Goal: Entertainment & Leisure: Consume media (video, audio)

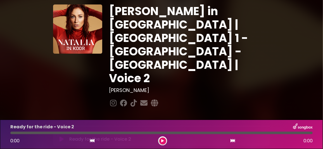
scroll to position [28, 0]
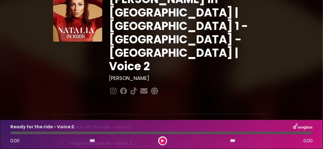
click at [61, 141] on icon at bounding box center [62, 144] width 4 height 6
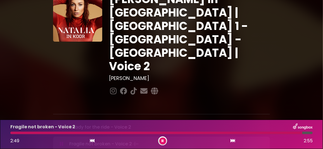
drag, startPoint x: 61, startPoint y: 73, endPoint x: 60, endPoint y: 84, distance: 11.0
click at [60, 124] on icon at bounding box center [62, 127] width 4 height 6
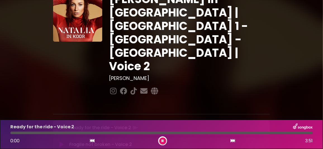
click at [59, 142] on button at bounding box center [61, 145] width 11 height 6
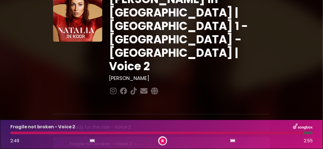
click at [162, 140] on icon at bounding box center [163, 140] width 2 height 3
click at [60, 124] on icon at bounding box center [62, 127] width 4 height 6
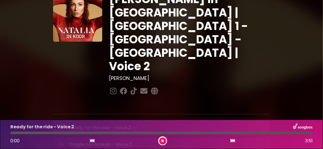
click at [62, 142] on icon at bounding box center [62, 145] width 4 height 6
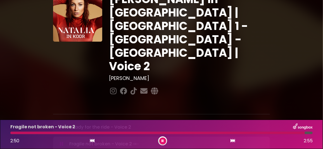
click at [62, 124] on icon at bounding box center [62, 127] width 4 height 6
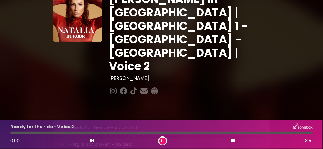
click at [61, 142] on icon at bounding box center [62, 145] width 4 height 6
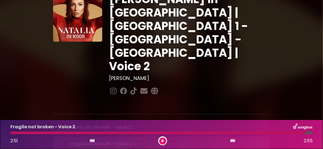
click at [61, 124] on icon at bounding box center [62, 127] width 4 height 6
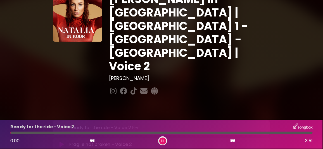
click at [62, 142] on icon at bounding box center [62, 145] width 4 height 6
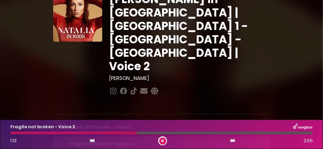
click at [40, 133] on div at bounding box center [73, 133] width 127 height 3
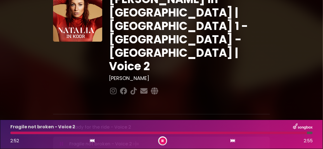
click at [162, 140] on icon at bounding box center [163, 140] width 3 height 3
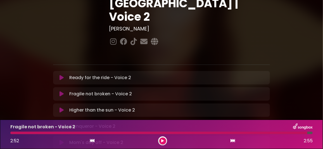
scroll to position [84, 0]
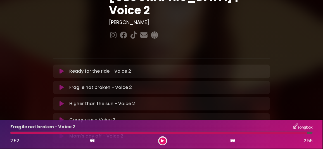
click at [61, 133] on icon at bounding box center [62, 136] width 4 height 6
click at [162, 141] on icon at bounding box center [163, 140] width 2 height 3
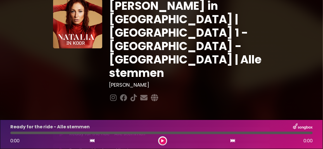
scroll to position [56, 0]
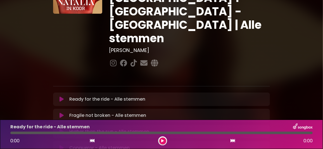
click at [62, 113] on icon at bounding box center [62, 116] width 4 height 6
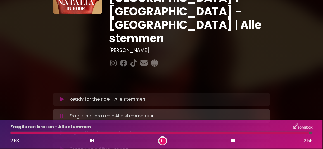
click at [161, 140] on button at bounding box center [162, 141] width 7 height 7
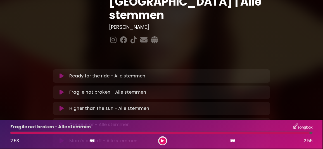
scroll to position [112, 0]
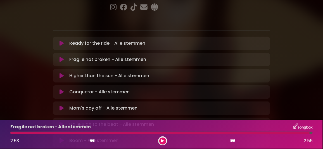
click at [61, 105] on icon at bounding box center [62, 108] width 4 height 6
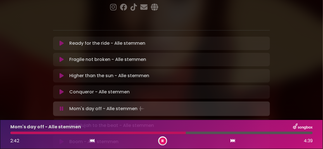
click at [215, 133] on div at bounding box center [161, 133] width 302 height 3
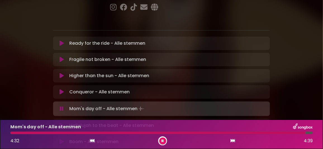
click at [164, 142] on button at bounding box center [162, 141] width 7 height 7
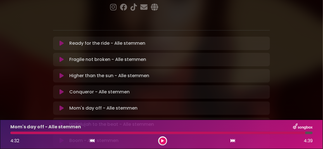
click at [63, 122] on icon at bounding box center [62, 125] width 4 height 6
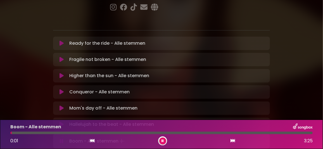
click at [163, 141] on icon at bounding box center [163, 140] width 2 height 3
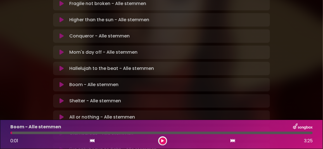
scroll to position [167, 0]
click at [61, 131] on icon at bounding box center [62, 134] width 4 height 6
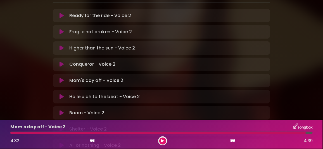
scroll to position [140, 0]
click at [62, 94] on icon at bounding box center [62, 97] width 4 height 6
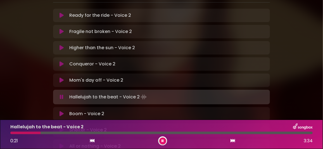
click at [12, 133] on div at bounding box center [25, 133] width 30 height 3
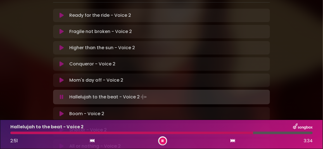
click at [164, 140] on button at bounding box center [162, 141] width 7 height 7
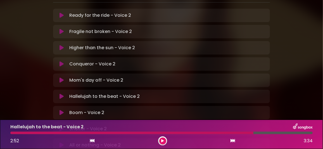
click at [63, 94] on icon at bounding box center [62, 97] width 4 height 6
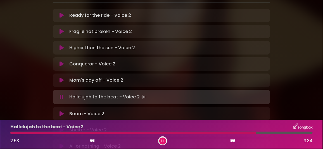
click at [63, 111] on button at bounding box center [61, 114] width 11 height 6
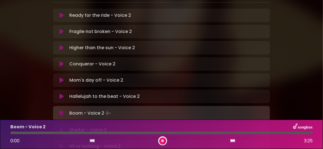
click at [62, 94] on icon at bounding box center [62, 97] width 4 height 6
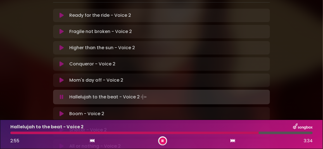
click at [164, 140] on icon at bounding box center [163, 140] width 2 height 3
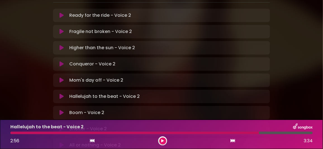
drag, startPoint x: 163, startPoint y: 140, endPoint x: 156, endPoint y: 138, distance: 7.5
click at [163, 140] on icon at bounding box center [163, 140] width 2 height 3
click at [62, 142] on icon at bounding box center [62, 145] width 4 height 6
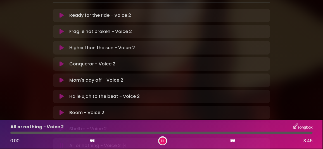
click at [30, 132] on div at bounding box center [33, 133] width 46 height 3
click at [31, 133] on div at bounding box center [31, 133] width 43 height 3
click at [37, 132] on div at bounding box center [161, 133] width 302 height 3
click at [34, 132] on div at bounding box center [31, 133] width 43 height 3
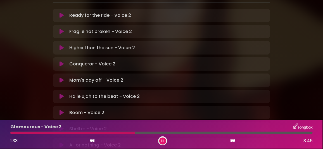
click at [91, 132] on div at bounding box center [72, 133] width 125 height 3
click at [97, 133] on div at bounding box center [71, 133] width 122 height 3
click at [162, 140] on icon at bounding box center [163, 140] width 2 height 3
click at [96, 132] on div at bounding box center [70, 133] width 121 height 3
click at [102, 133] on div at bounding box center [70, 133] width 121 height 3
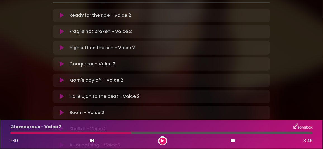
click at [162, 139] on button at bounding box center [162, 141] width 7 height 7
click at [97, 133] on div at bounding box center [59, 133] width 98 height 3
click at [24, 133] on div at bounding box center [77, 133] width 134 height 3
click at [163, 140] on icon at bounding box center [163, 140] width 2 height 3
